Goal: Information Seeking & Learning: Find specific fact

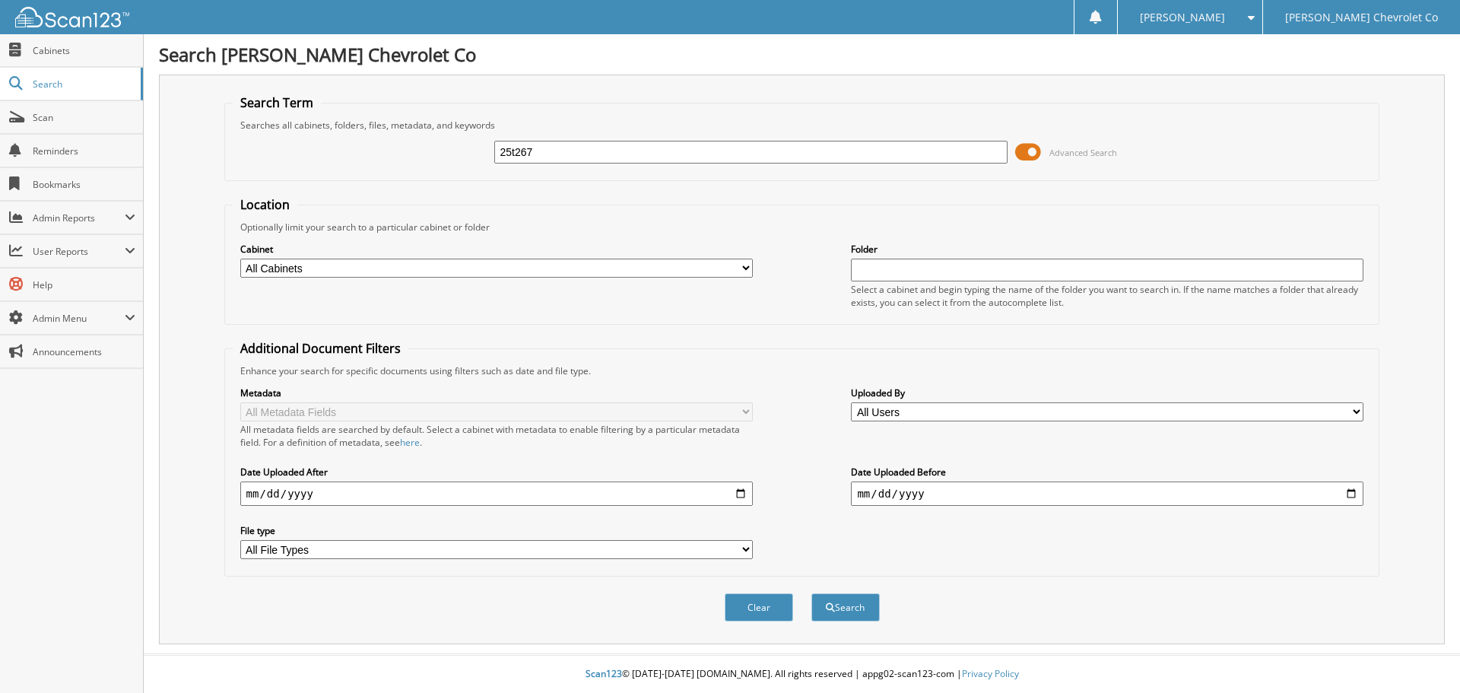
type input "25t267"
click at [811, 593] on button "Search" at bounding box center [845, 607] width 68 height 28
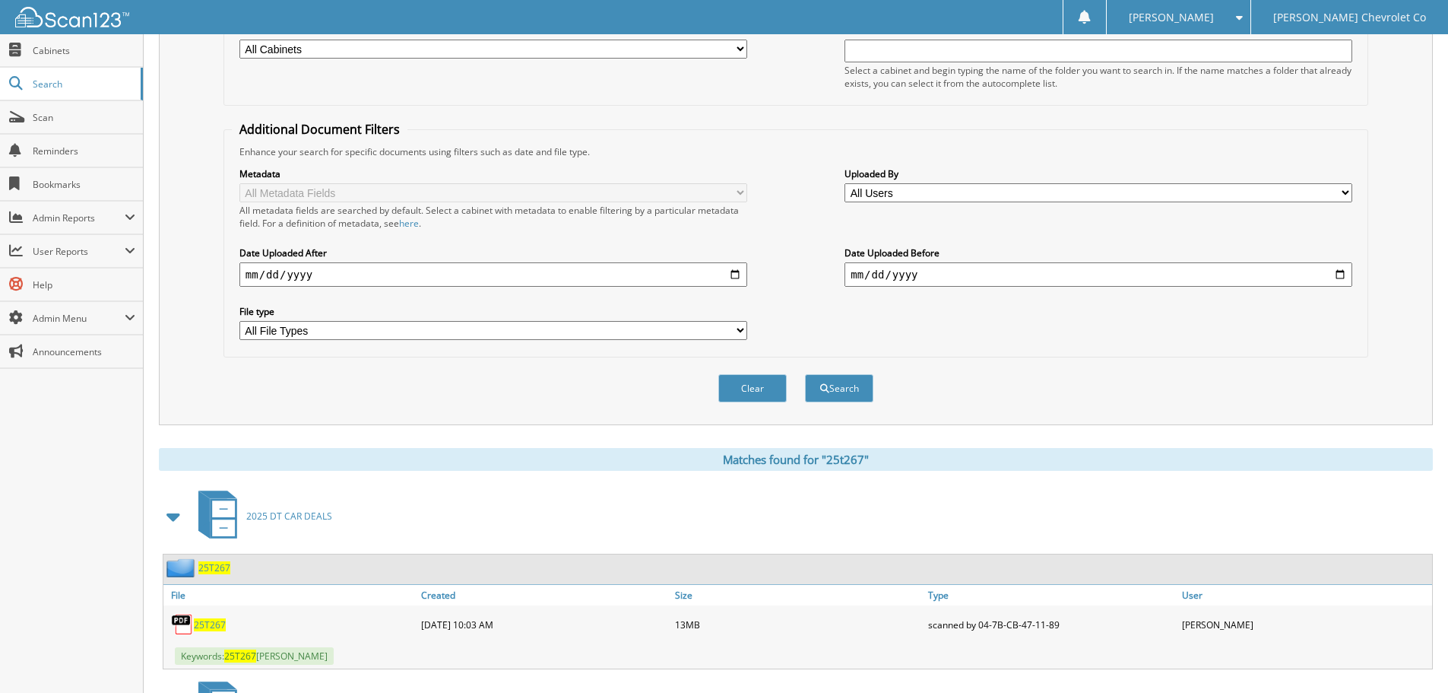
scroll to position [456, 0]
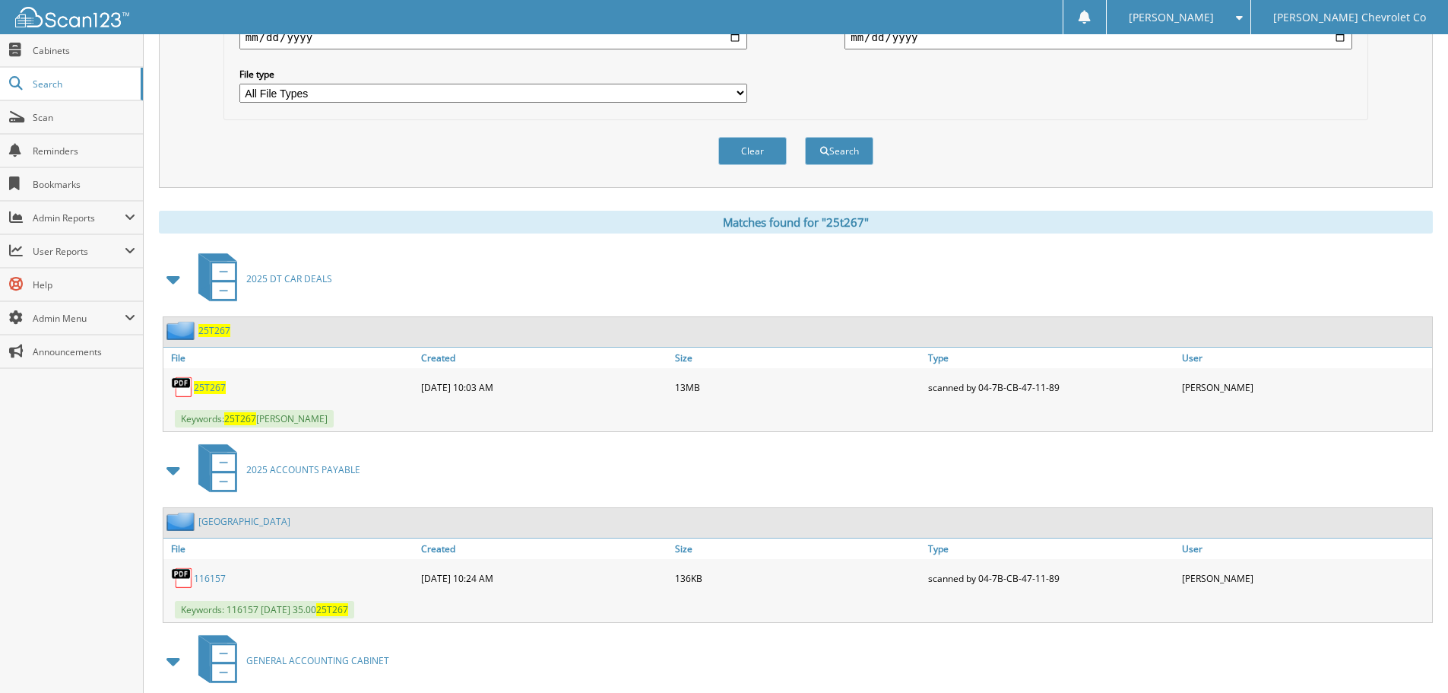
click at [206, 395] on div "25T267" at bounding box center [290, 387] width 254 height 30
click at [219, 389] on span "25T267" at bounding box center [210, 387] width 32 height 13
click at [55, 84] on span "Search" at bounding box center [83, 84] width 100 height 13
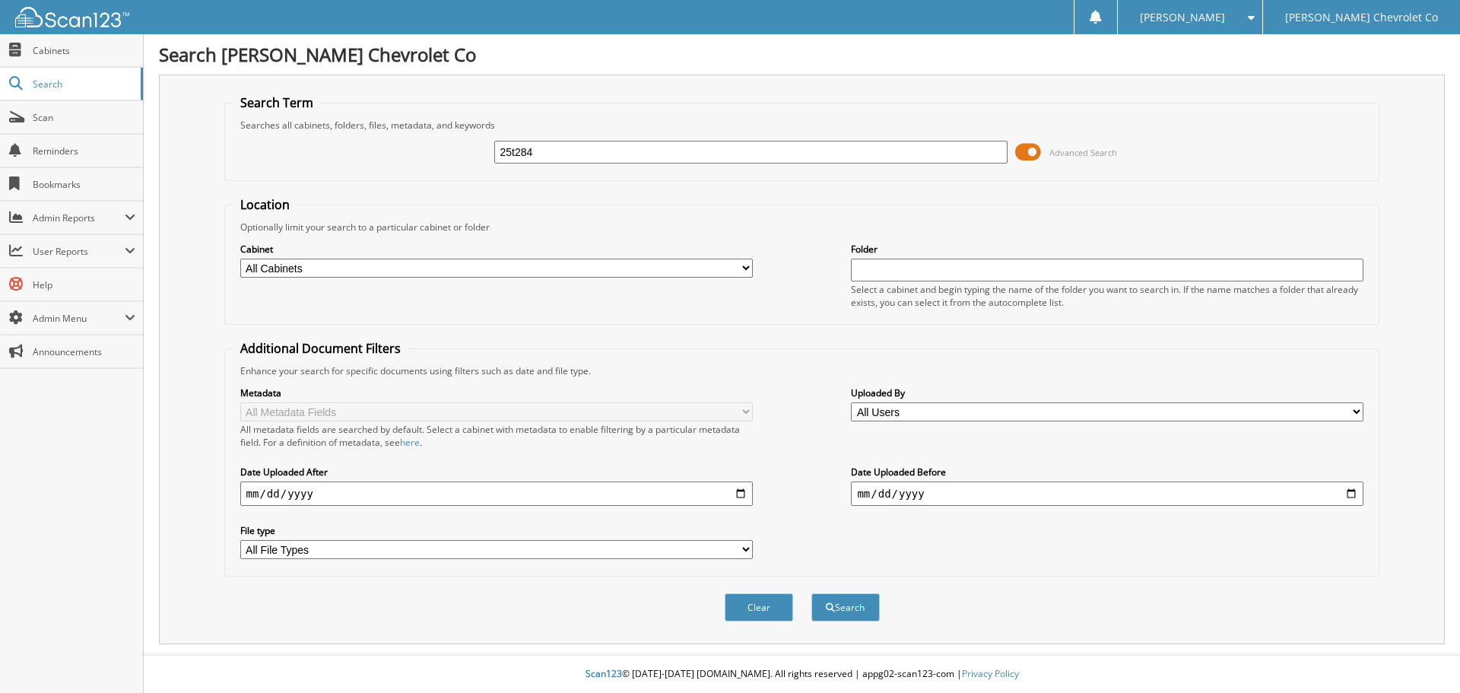
type input "25t284"
click at [811, 593] on button "Search" at bounding box center [845, 607] width 68 height 28
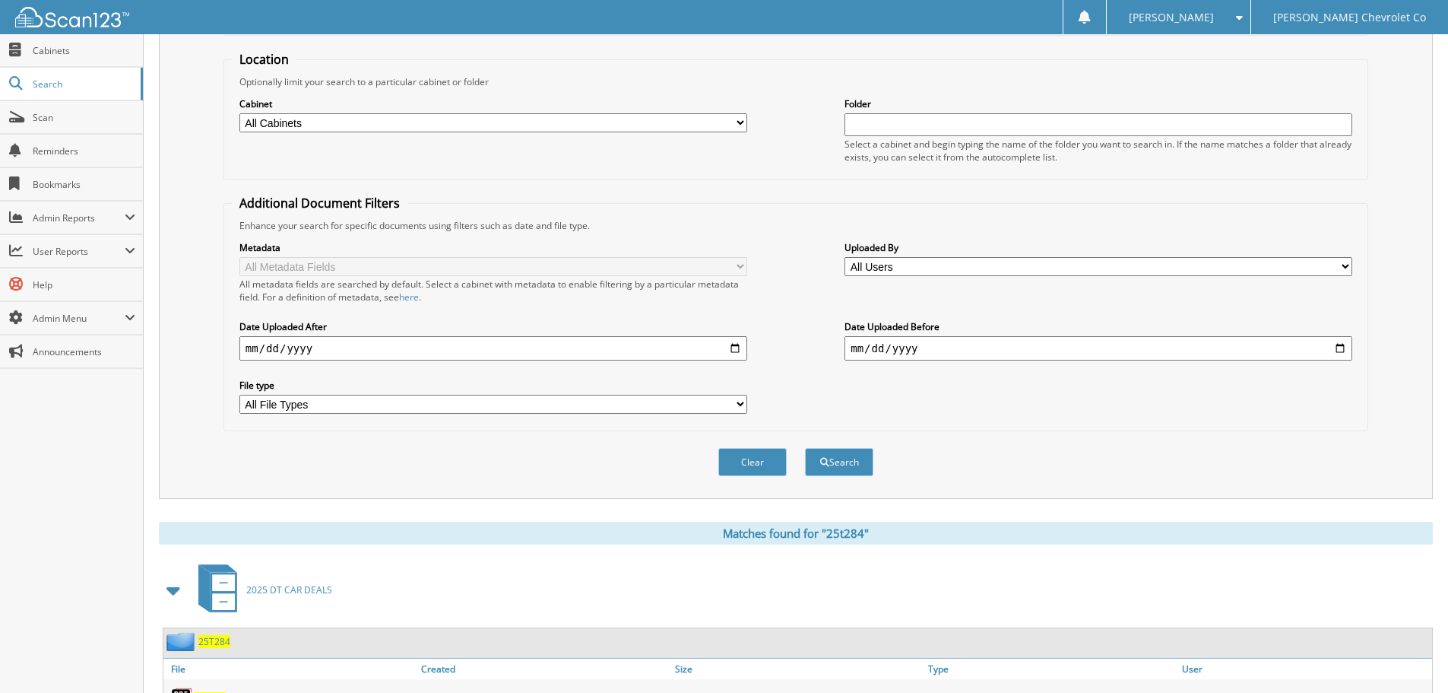
scroll to position [433, 0]
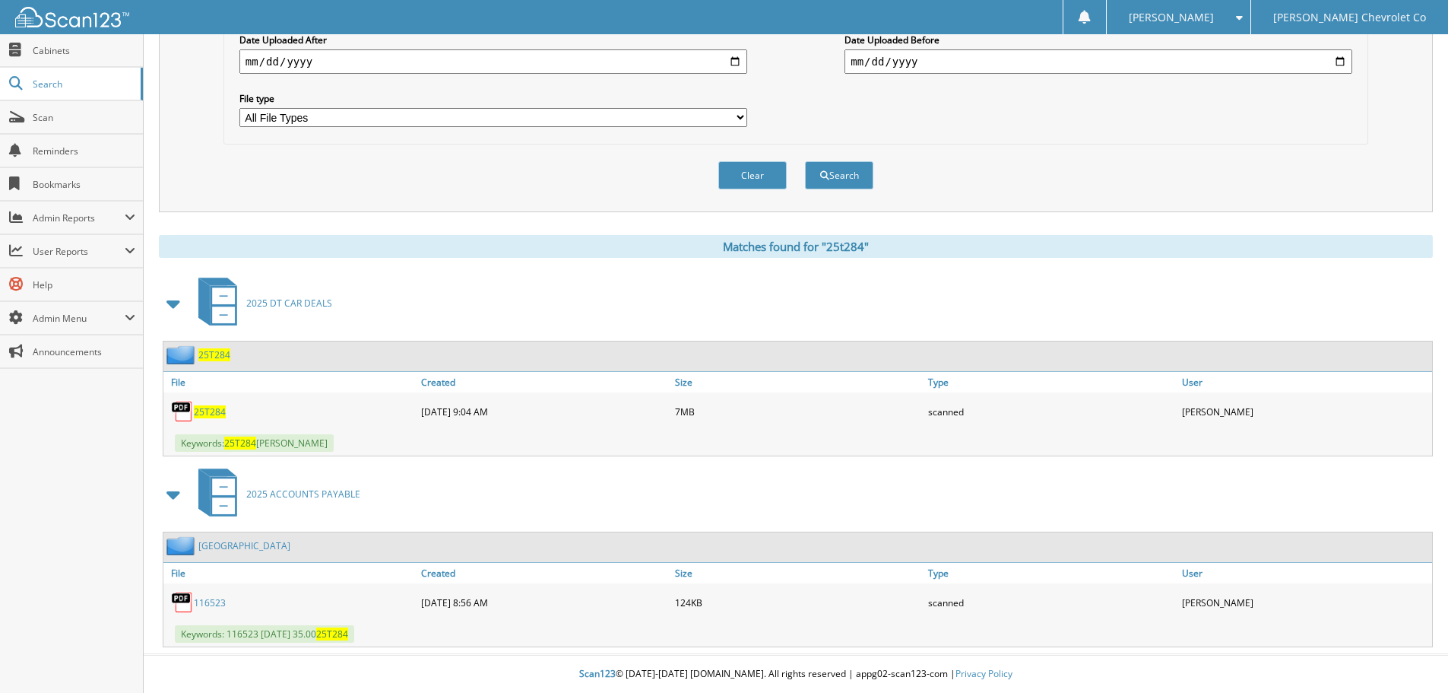
click at [213, 414] on span "25T284" at bounding box center [210, 411] width 32 height 13
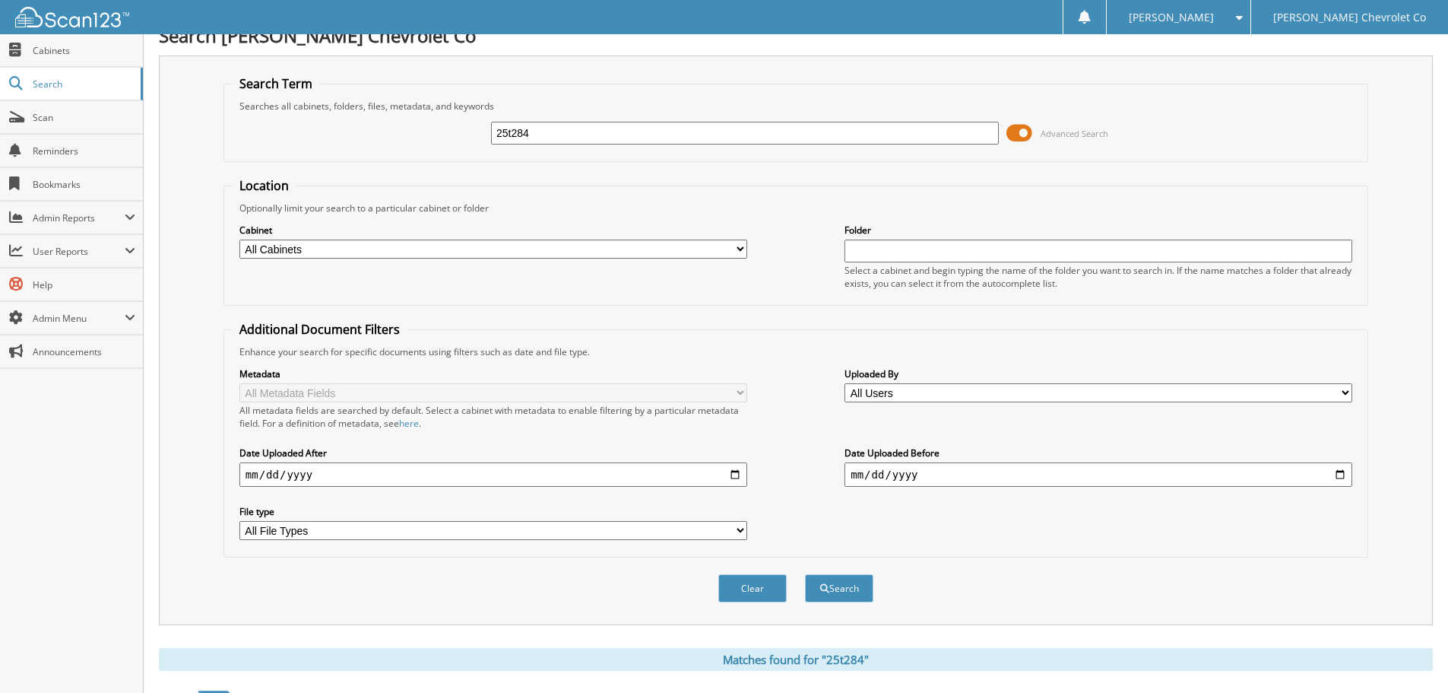
scroll to position [0, 0]
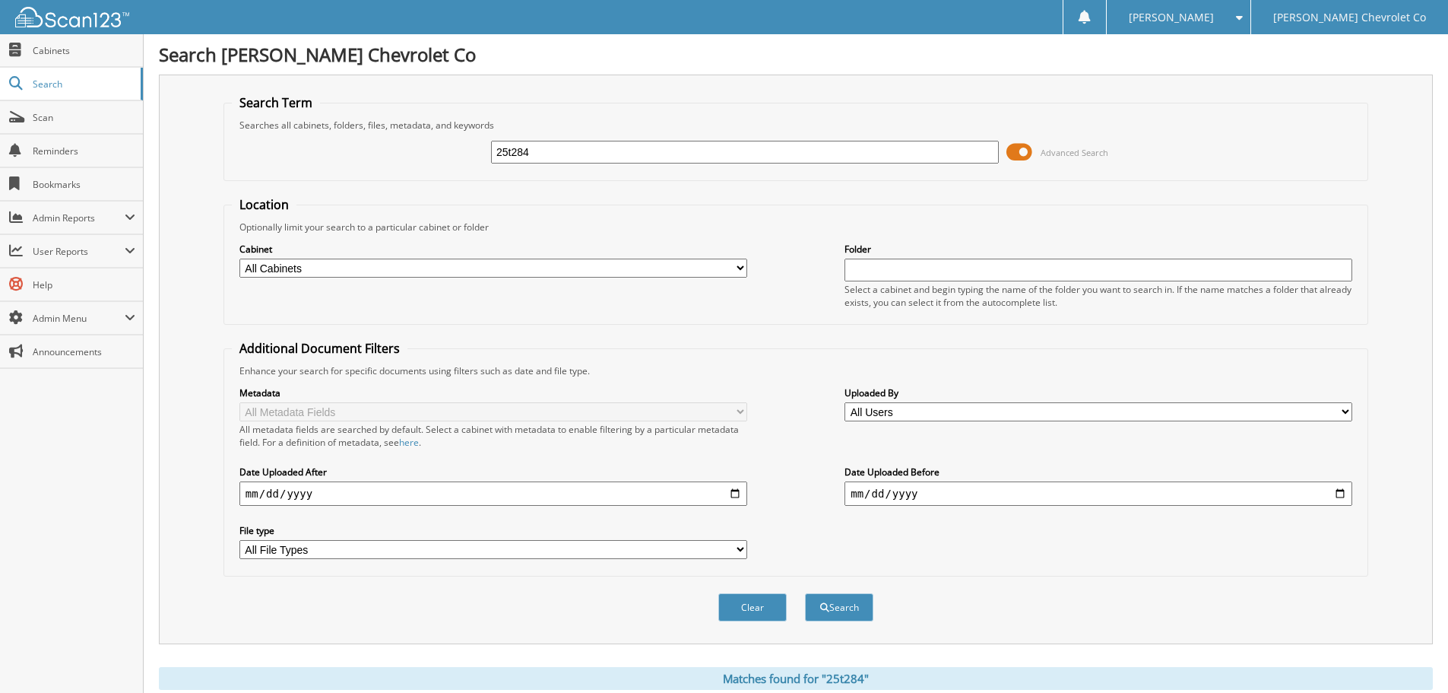
drag, startPoint x: 598, startPoint y: 156, endPoint x: 341, endPoint y: 163, distance: 257.8
click at [341, 163] on div "25t284 Advanced Search" at bounding box center [796, 152] width 1128 height 41
type input "25t288"
click at [805, 593] on button "Search" at bounding box center [839, 607] width 68 height 28
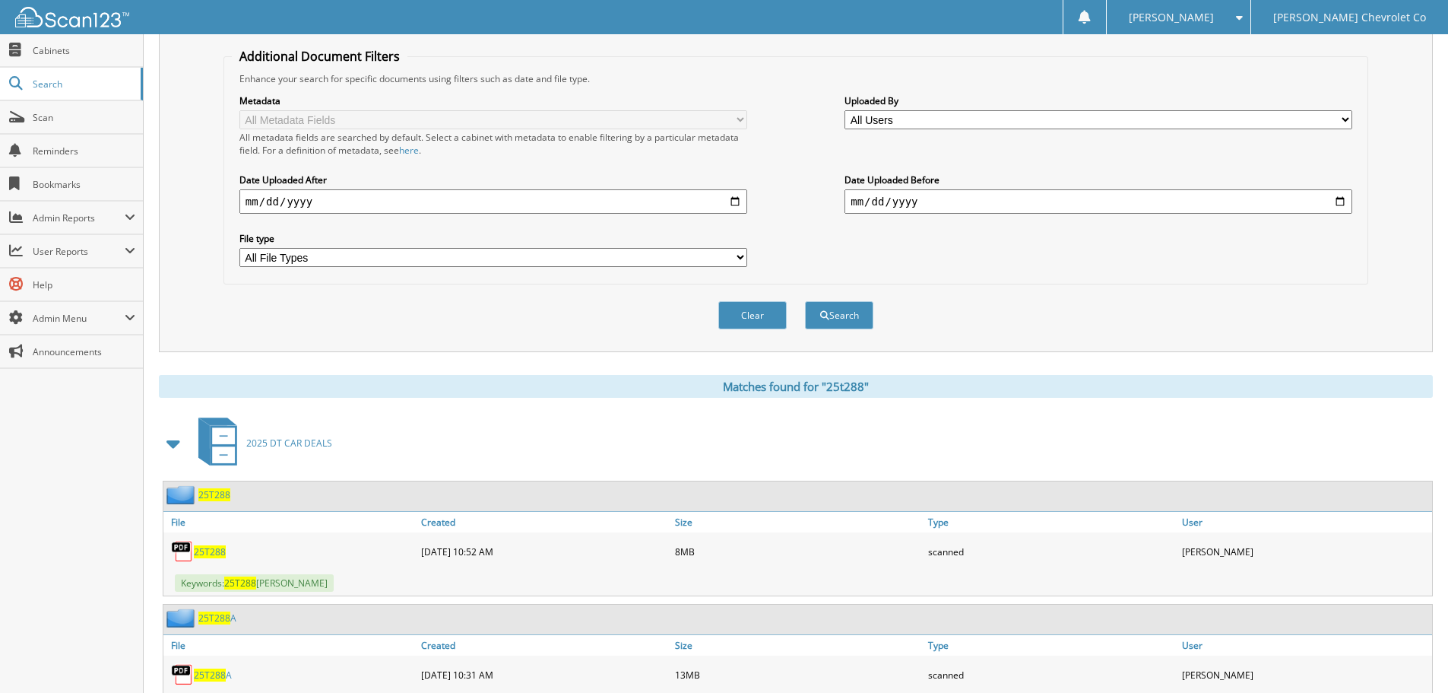
scroll to position [456, 0]
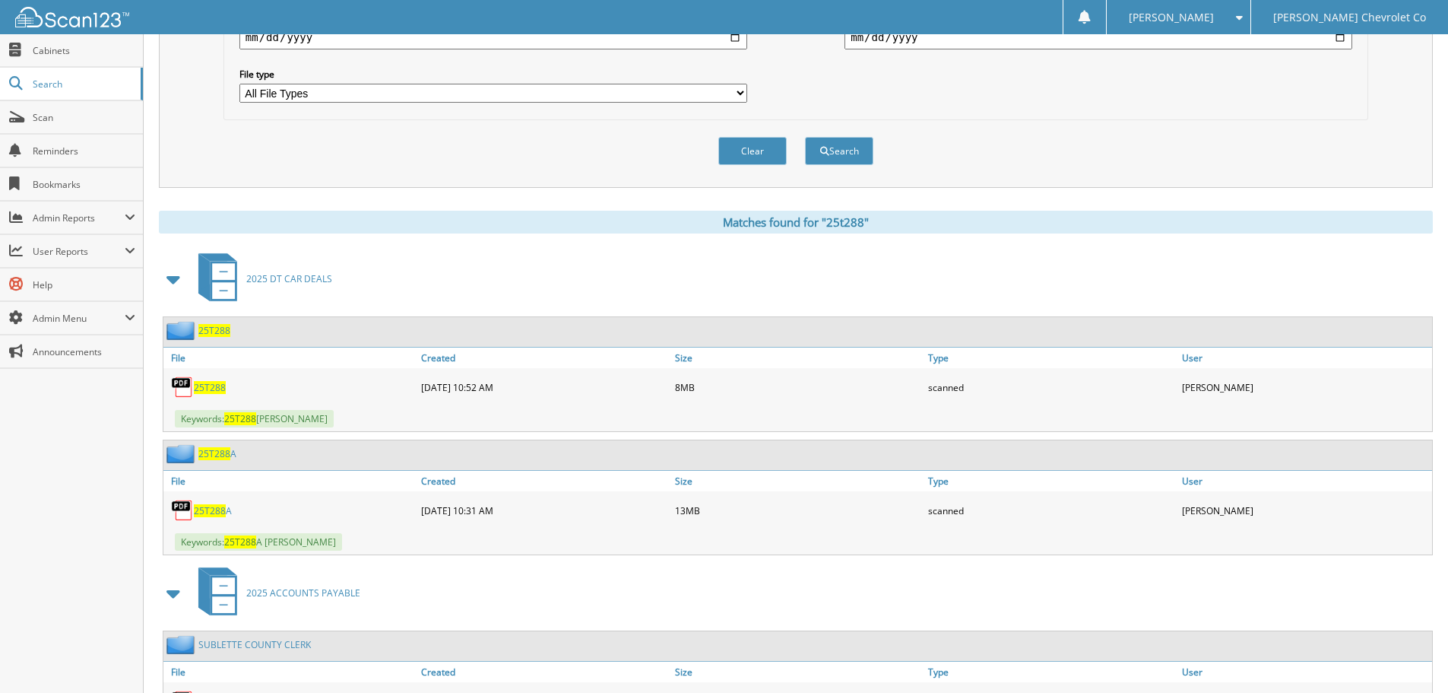
click at [208, 393] on span "25T288" at bounding box center [210, 387] width 32 height 13
click at [981, 147] on div "Clear Search" at bounding box center [796, 151] width 1145 height 62
click at [773, 154] on button "Clear" at bounding box center [752, 151] width 68 height 28
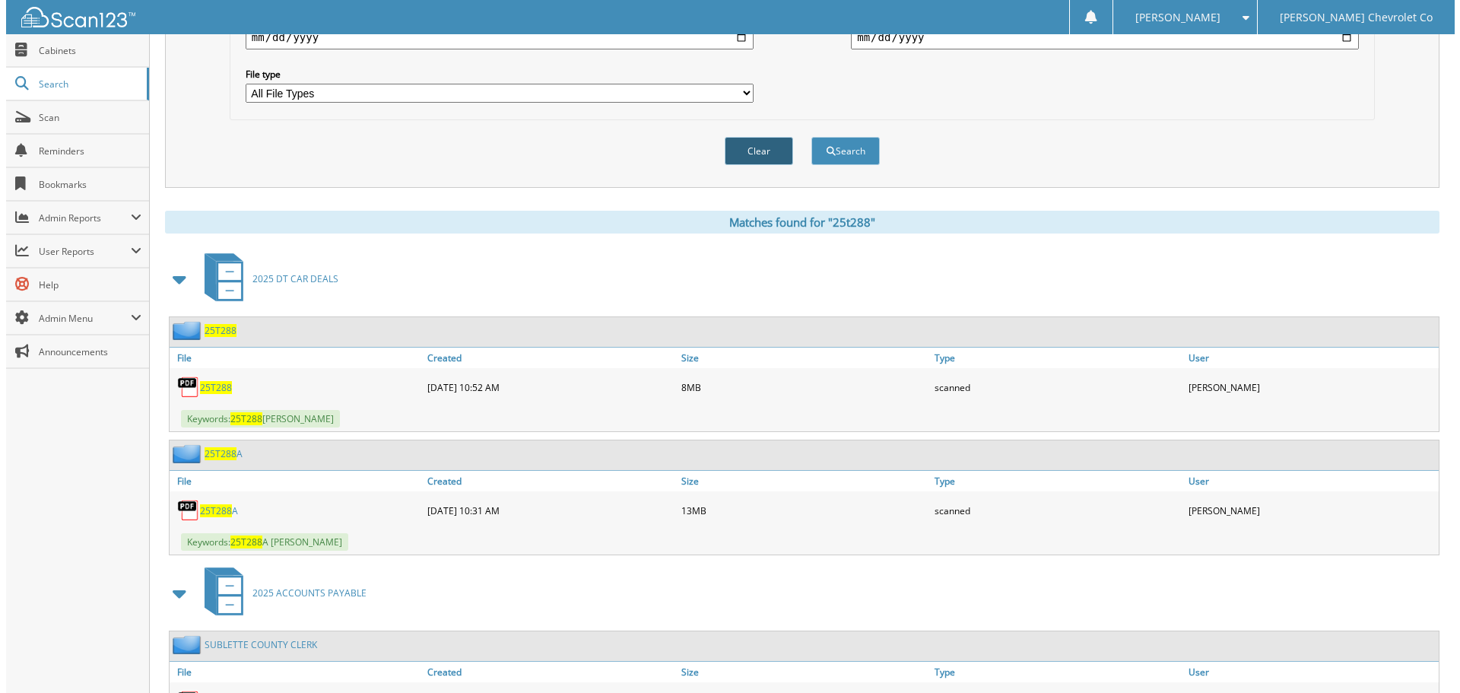
scroll to position [0, 0]
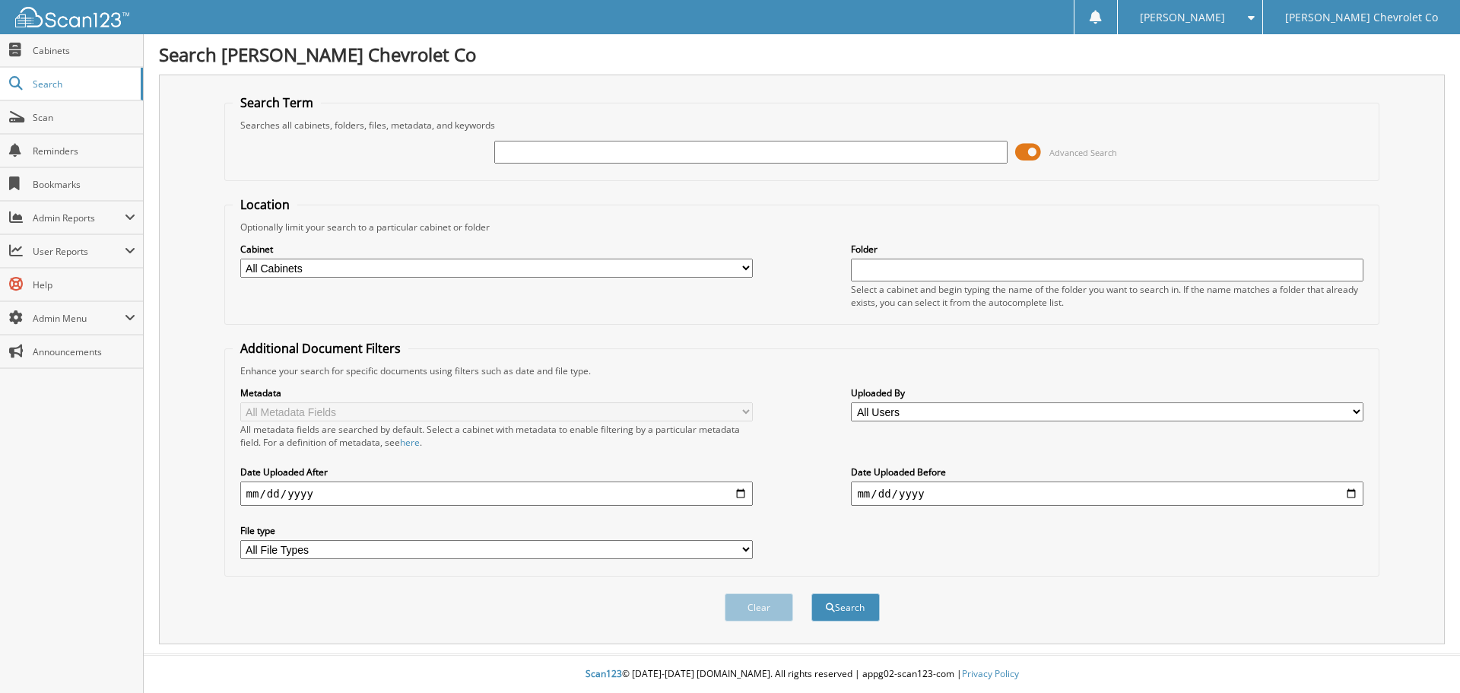
click at [671, 151] on input "text" at bounding box center [750, 152] width 512 height 23
paste input "U5423"
type input "U5423"
click at [811, 593] on button "Search" at bounding box center [845, 607] width 68 height 28
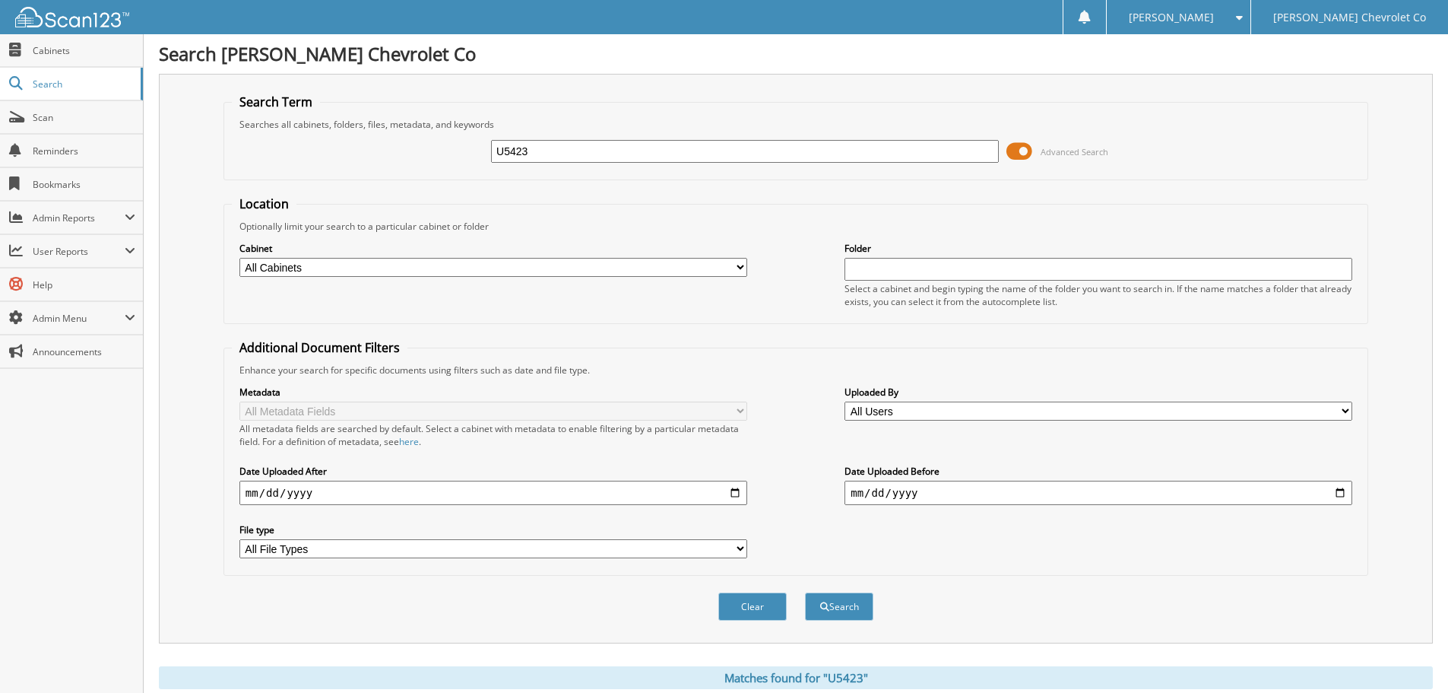
scroll to position [456, 0]
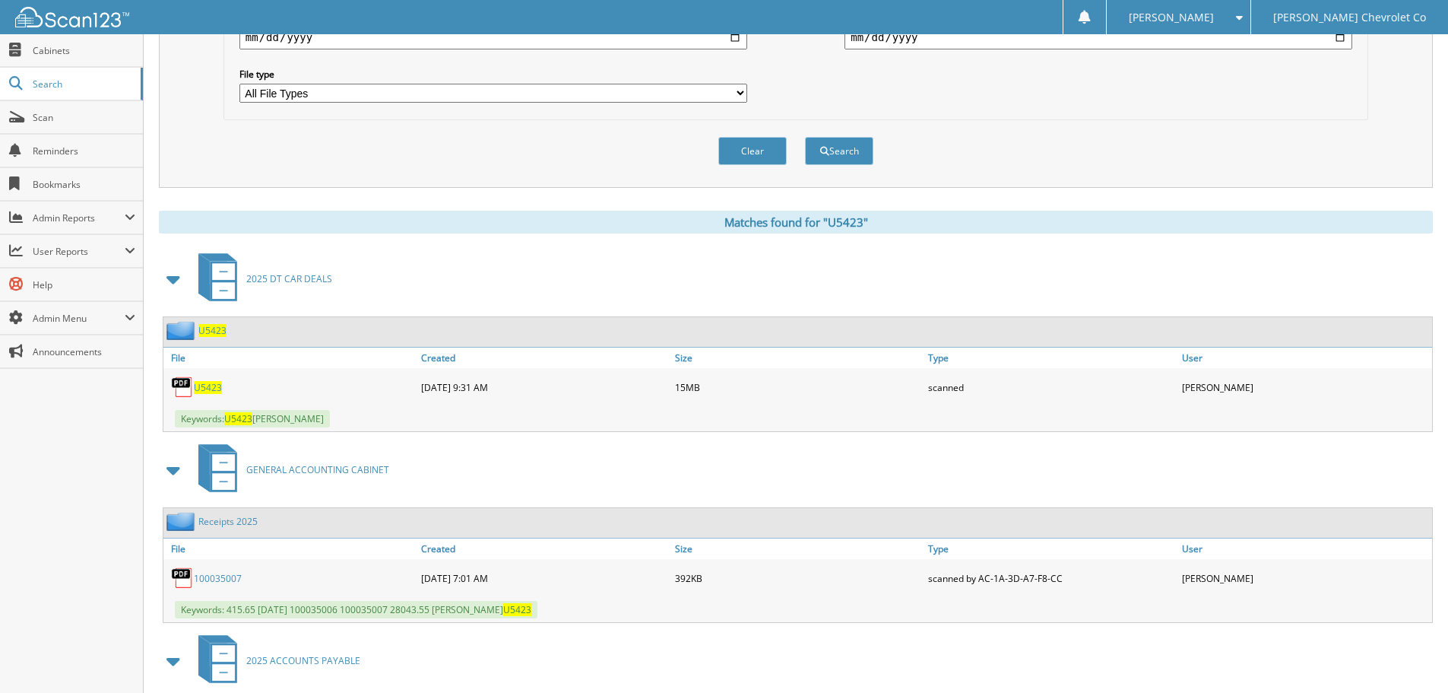
click at [208, 394] on span "U5423" at bounding box center [208, 387] width 28 height 13
click at [1166, 174] on div "Clear Search" at bounding box center [796, 151] width 1145 height 62
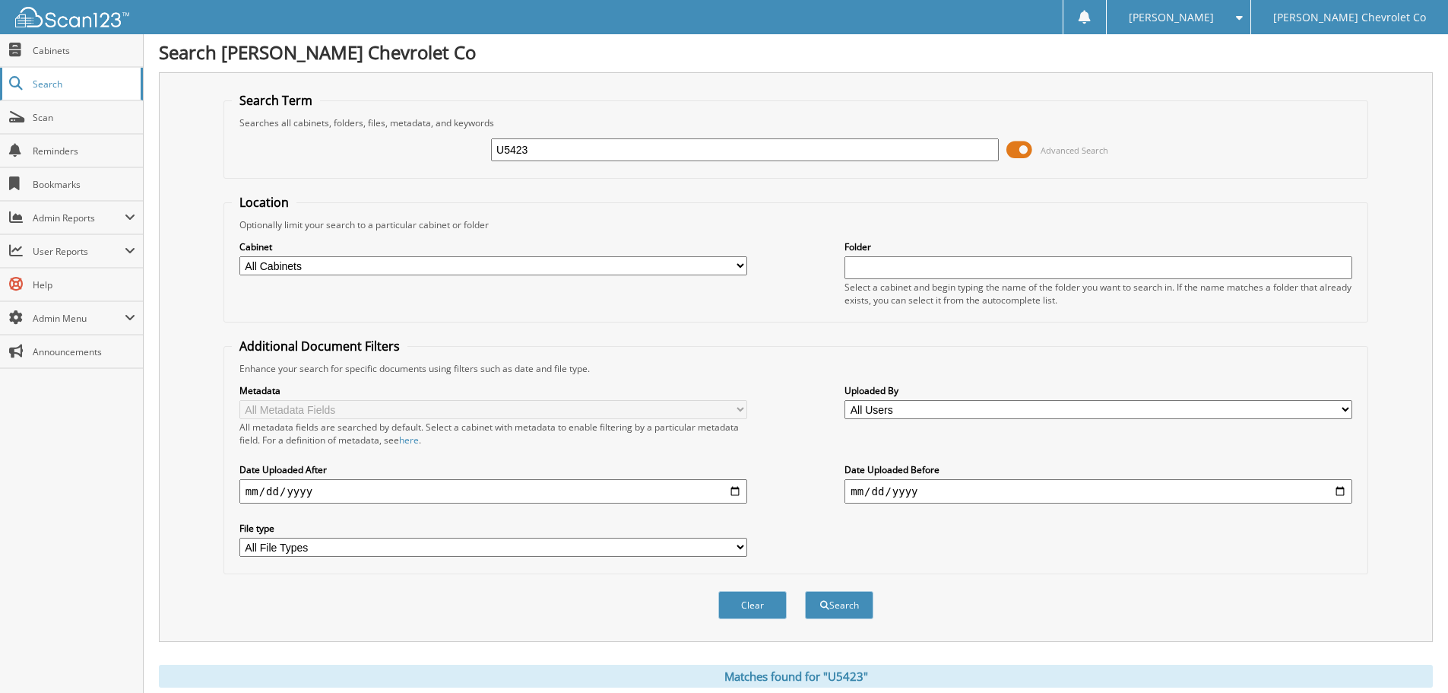
scroll to position [0, 0]
click at [84, 48] on span "Cabinets" at bounding box center [84, 50] width 103 height 13
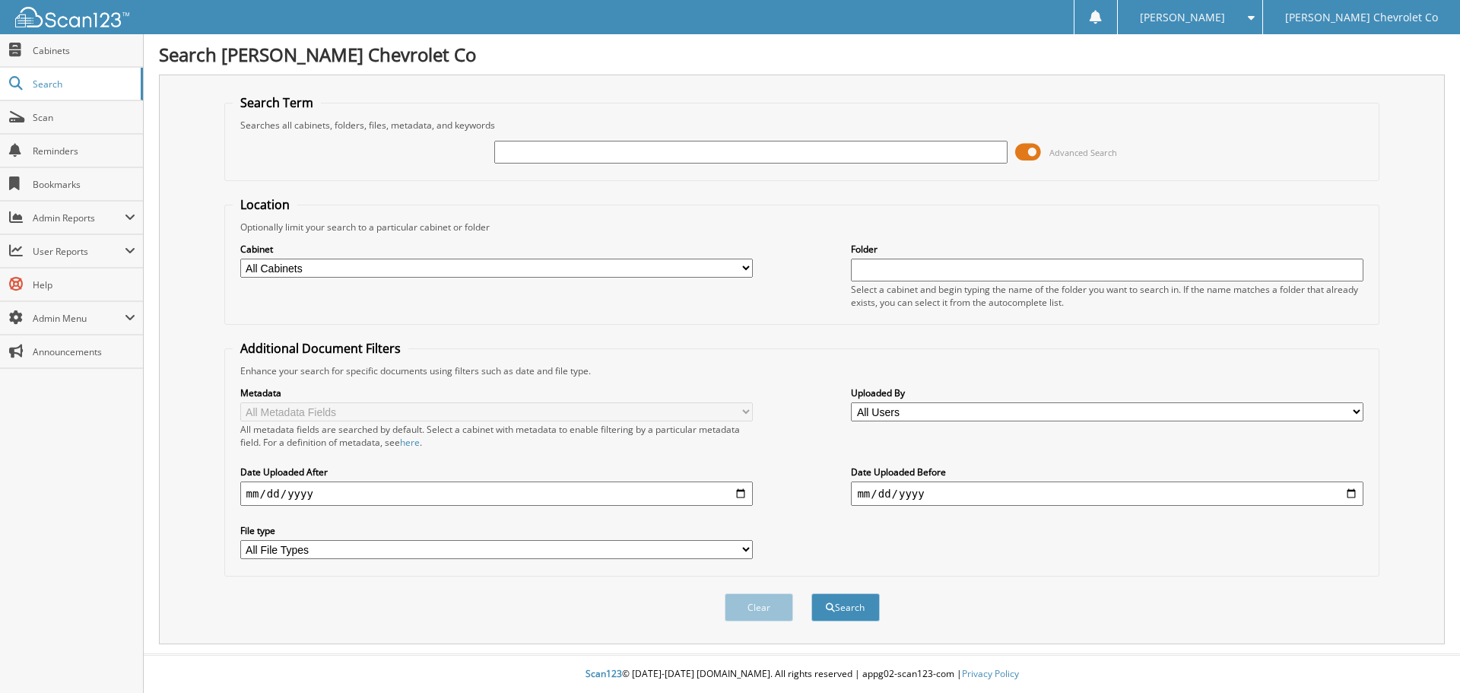
click at [672, 147] on input "text" at bounding box center [750, 152] width 512 height 23
type input "U5423"
click at [811, 593] on button "Search" at bounding box center [845, 607] width 68 height 28
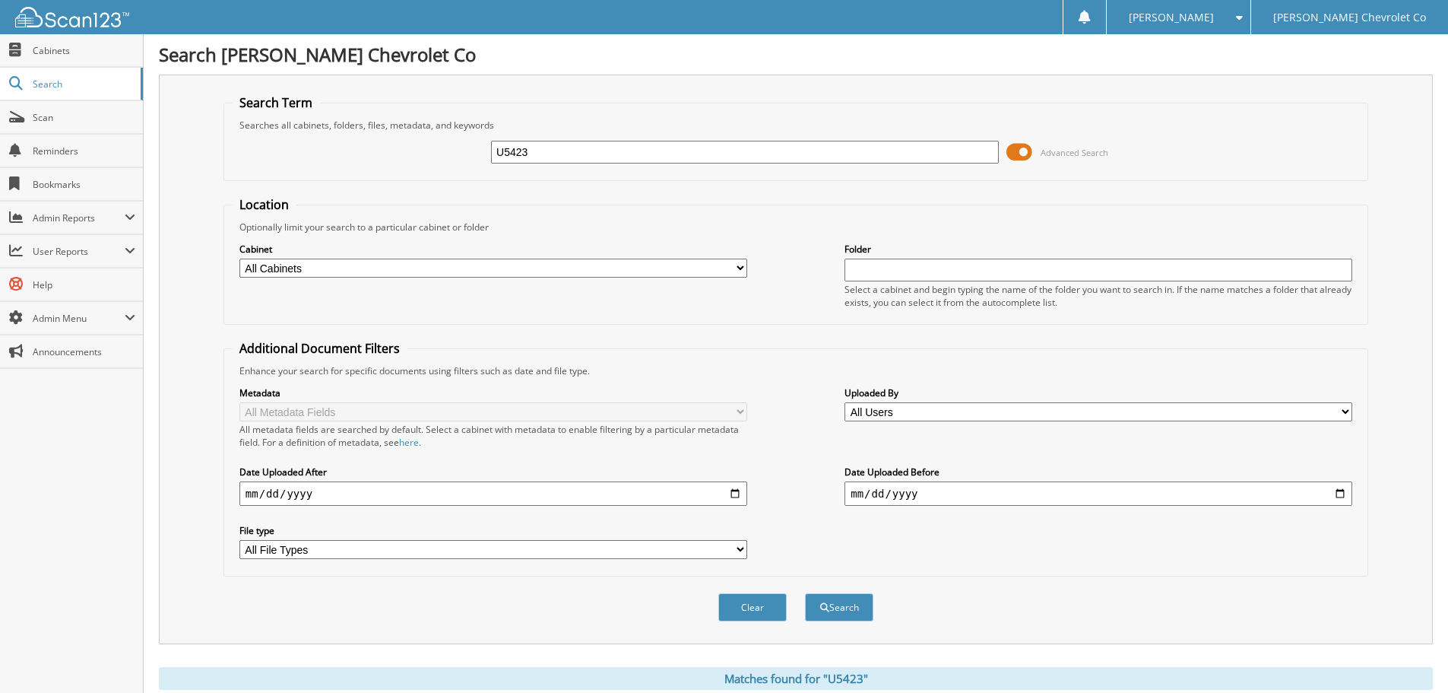
drag, startPoint x: 568, startPoint y: 157, endPoint x: 342, endPoint y: 126, distance: 227.8
click at [348, 123] on fieldset "Search Term Searches all cabinets, folders, files, metadata, and keywords U5423…" at bounding box center [796, 137] width 1145 height 87
type input "25t289"
click at [805, 593] on button "Search" at bounding box center [839, 607] width 68 height 28
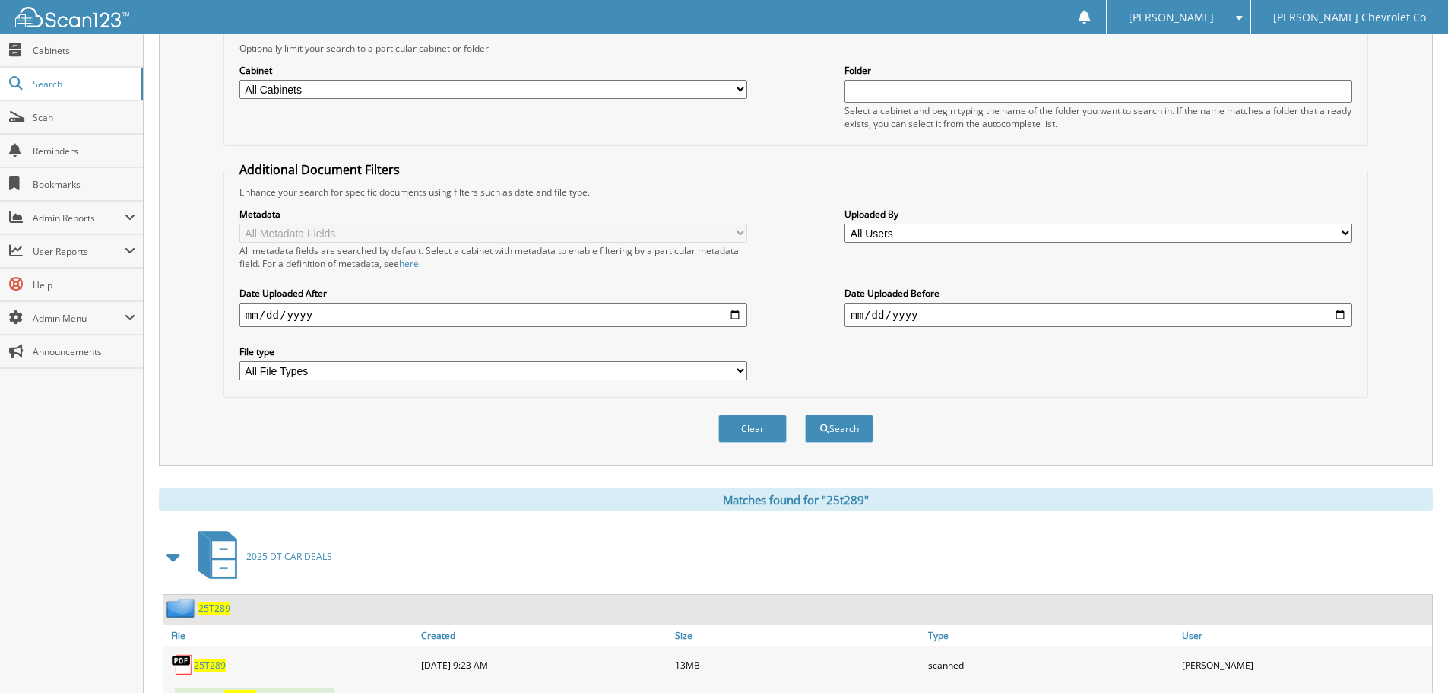
scroll to position [433, 0]
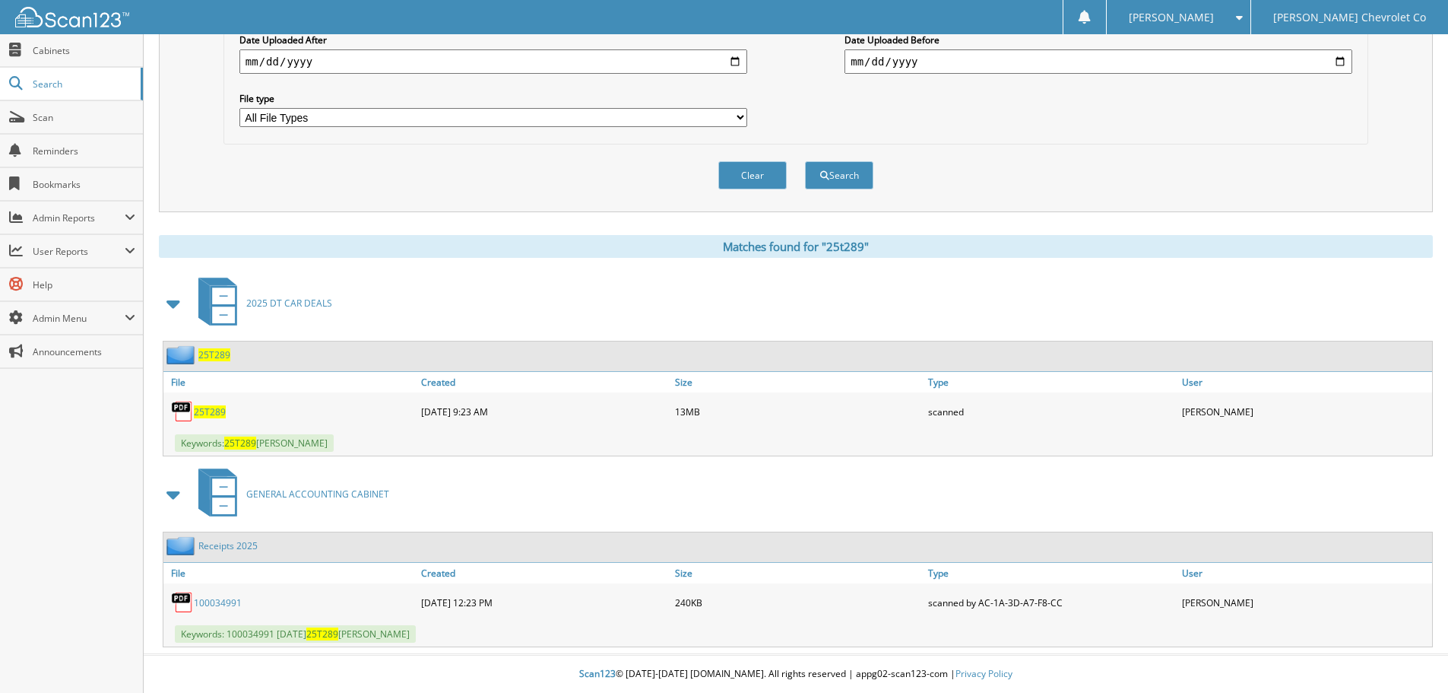
click at [196, 407] on span "25T289" at bounding box center [210, 411] width 32 height 13
click at [209, 406] on span "25T289" at bounding box center [210, 411] width 32 height 13
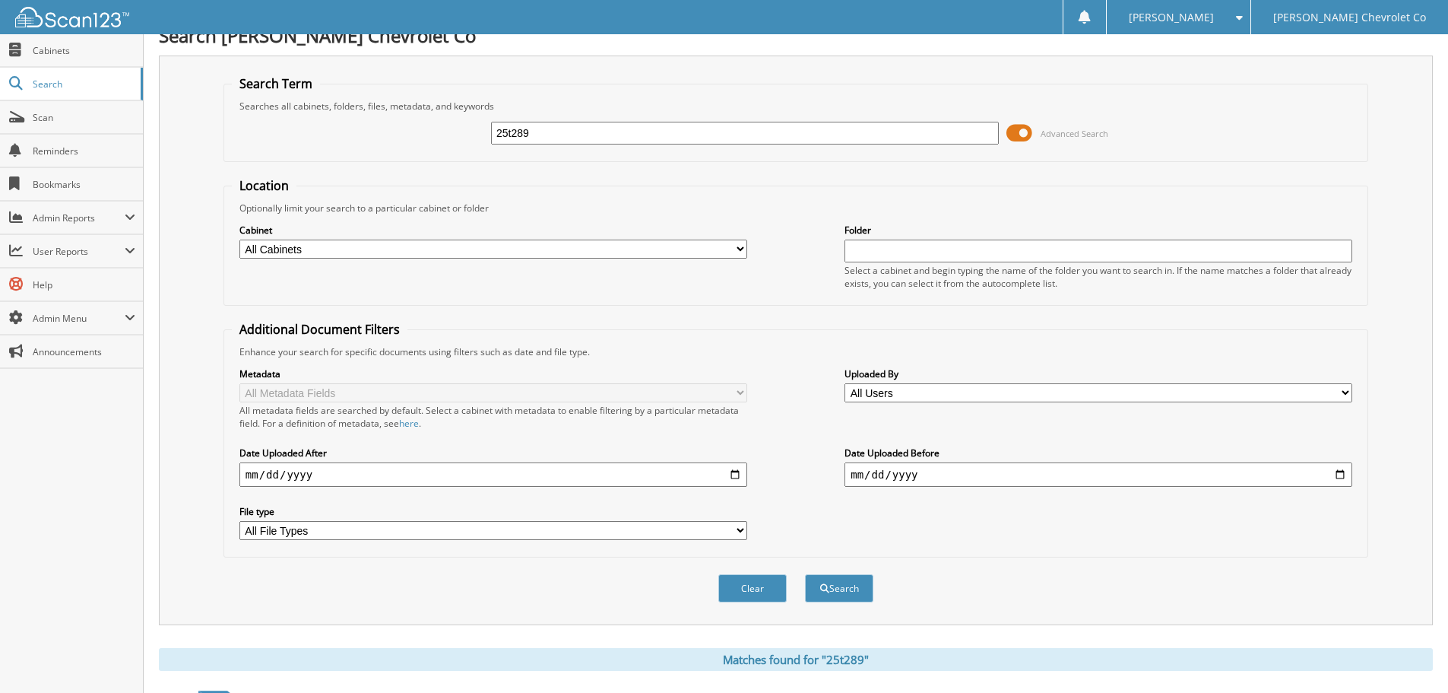
scroll to position [0, 0]
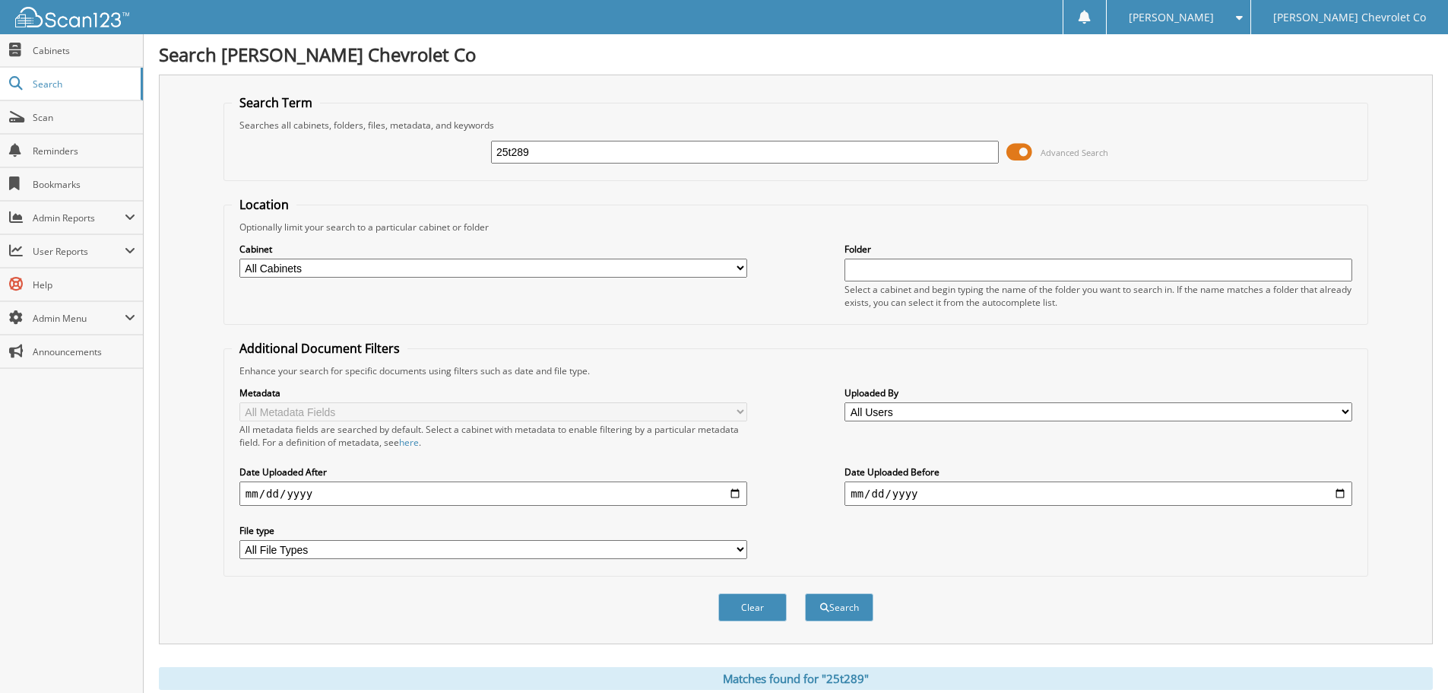
drag, startPoint x: 566, startPoint y: 155, endPoint x: 382, endPoint y: 169, distance: 185.2
click at [382, 169] on div "25t289 Advanced Search" at bounding box center [796, 152] width 1128 height 41
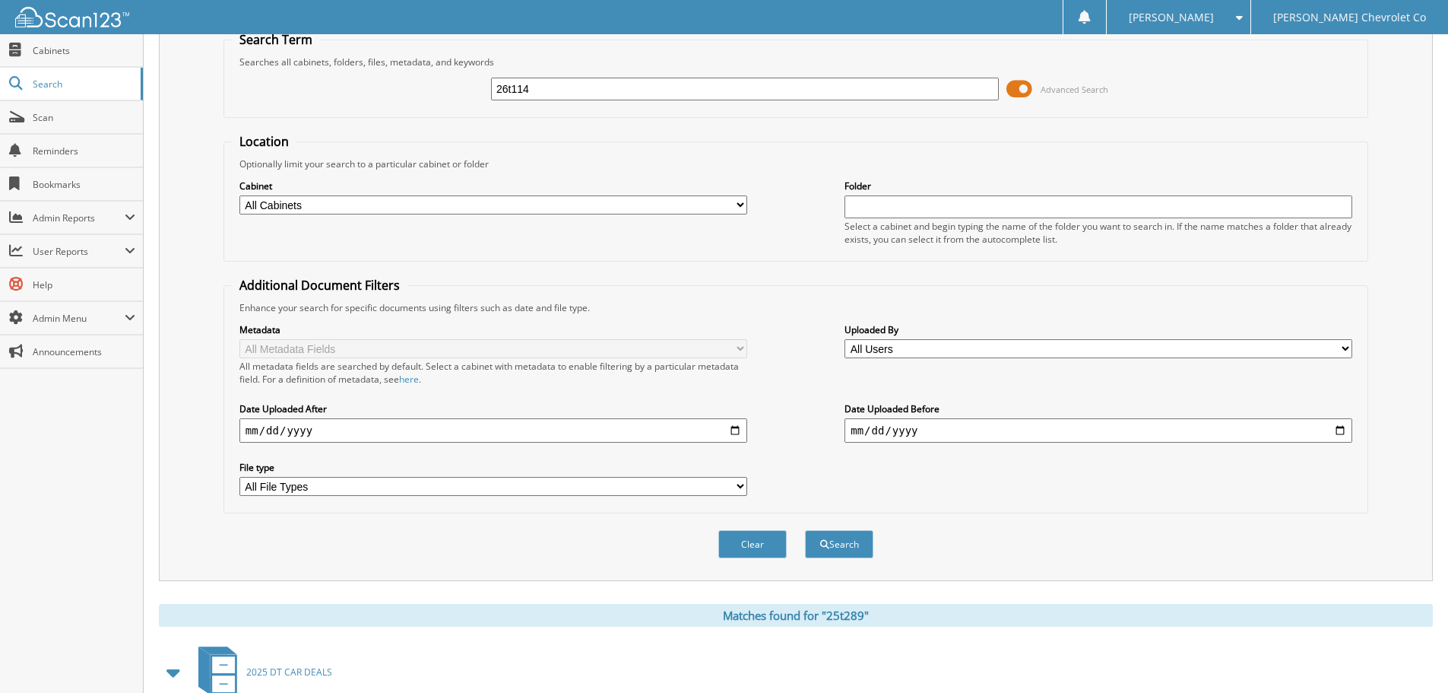
scroll to position [52, 0]
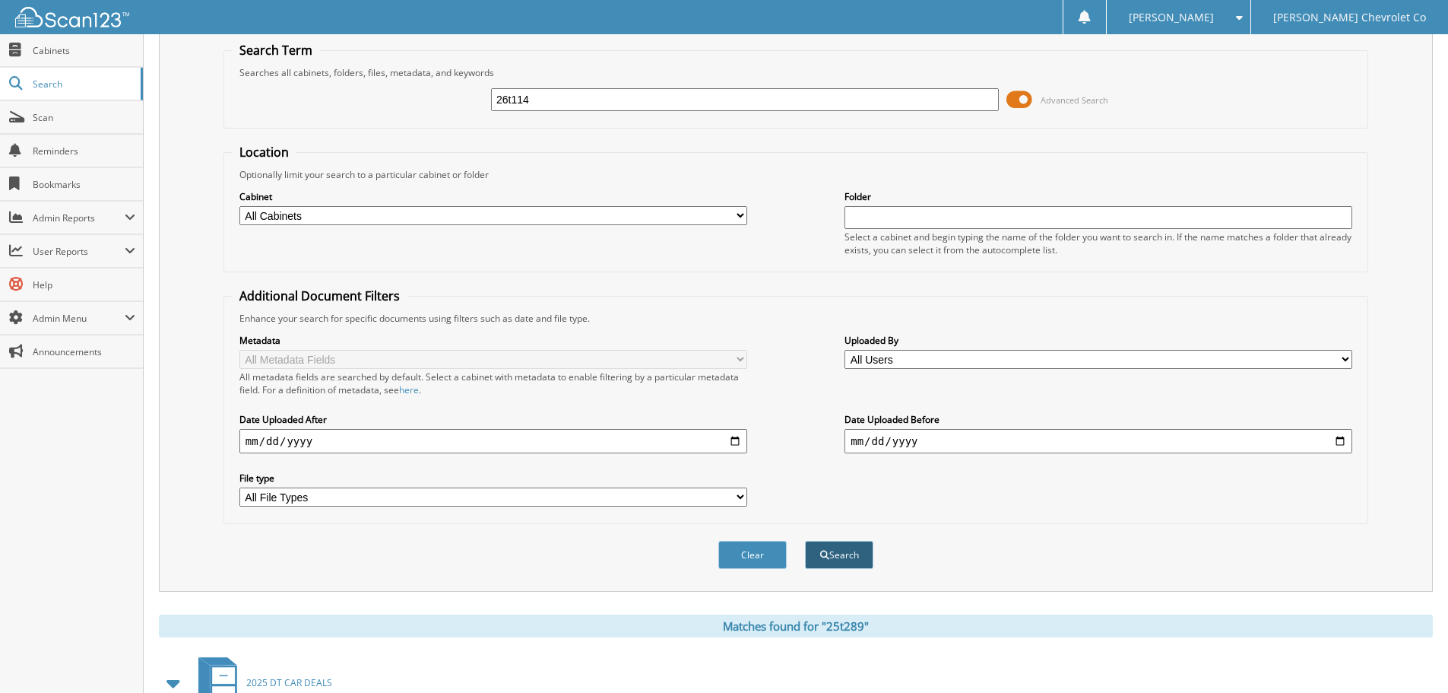
type input "26t114"
click at [840, 565] on button "Search" at bounding box center [839, 555] width 68 height 28
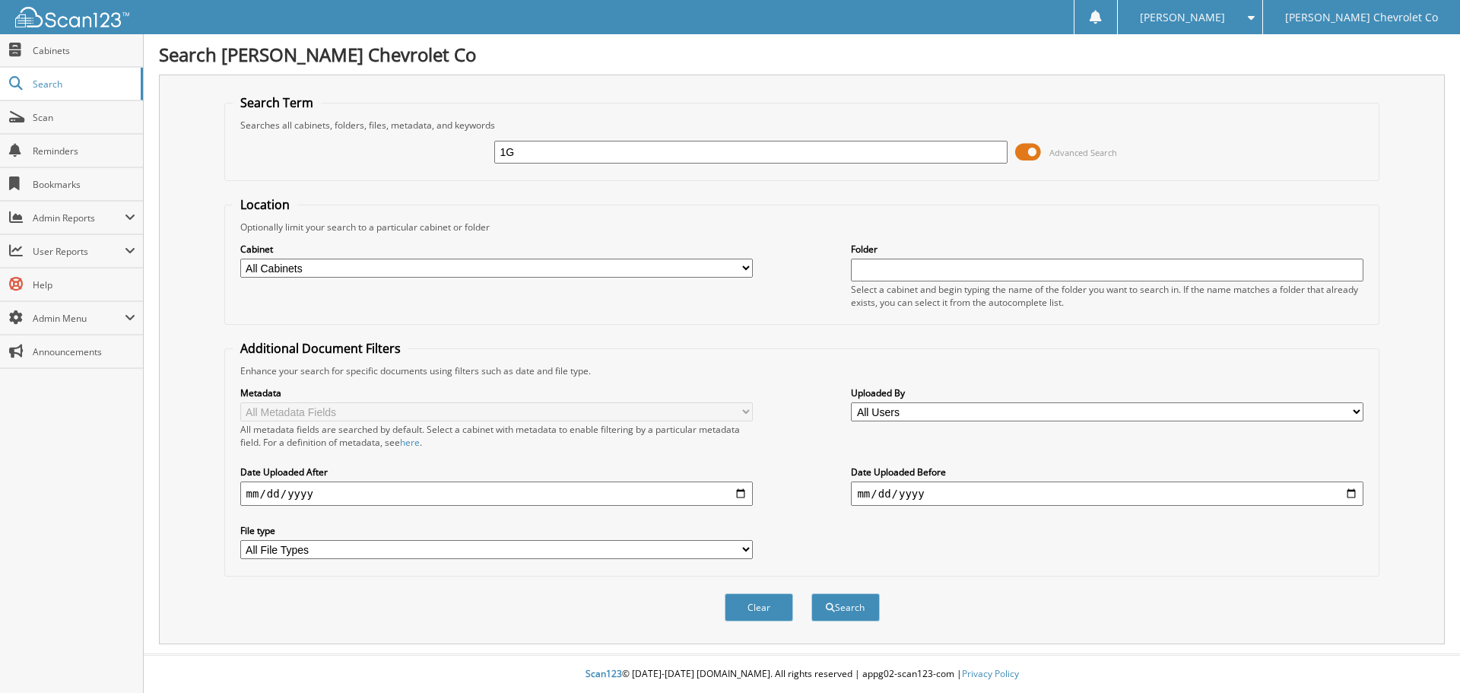
type input "1"
type input "25t303"
click at [867, 600] on button "Search" at bounding box center [845, 607] width 68 height 28
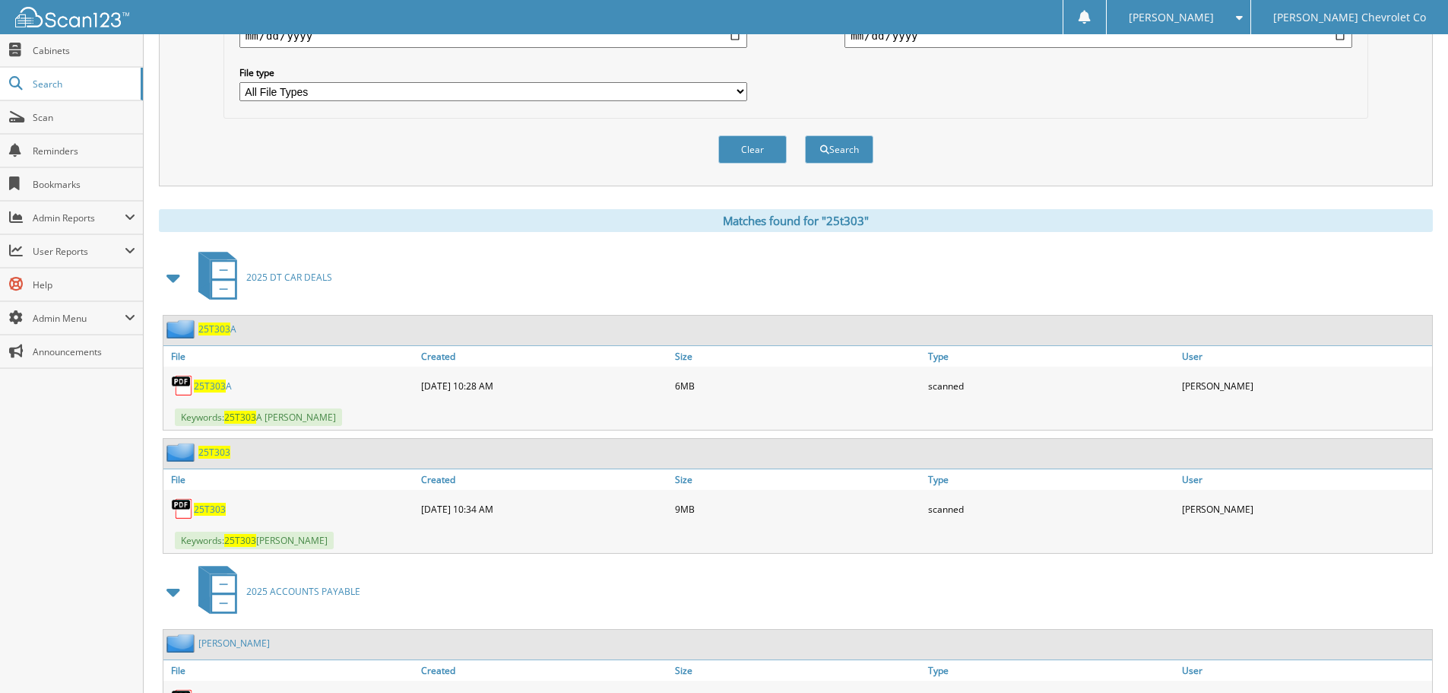
scroll to position [608, 0]
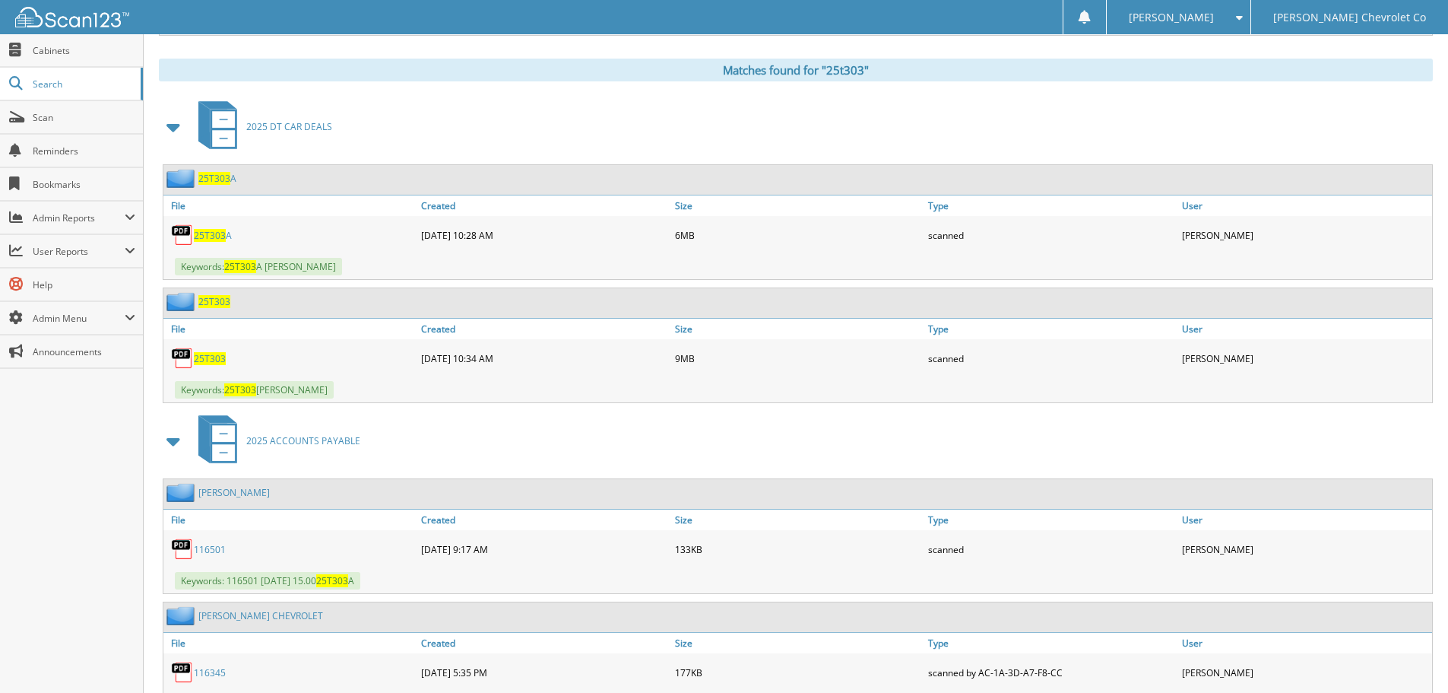
click at [200, 363] on span "25T303" at bounding box center [210, 358] width 32 height 13
